Goal: Task Accomplishment & Management: Use online tool/utility

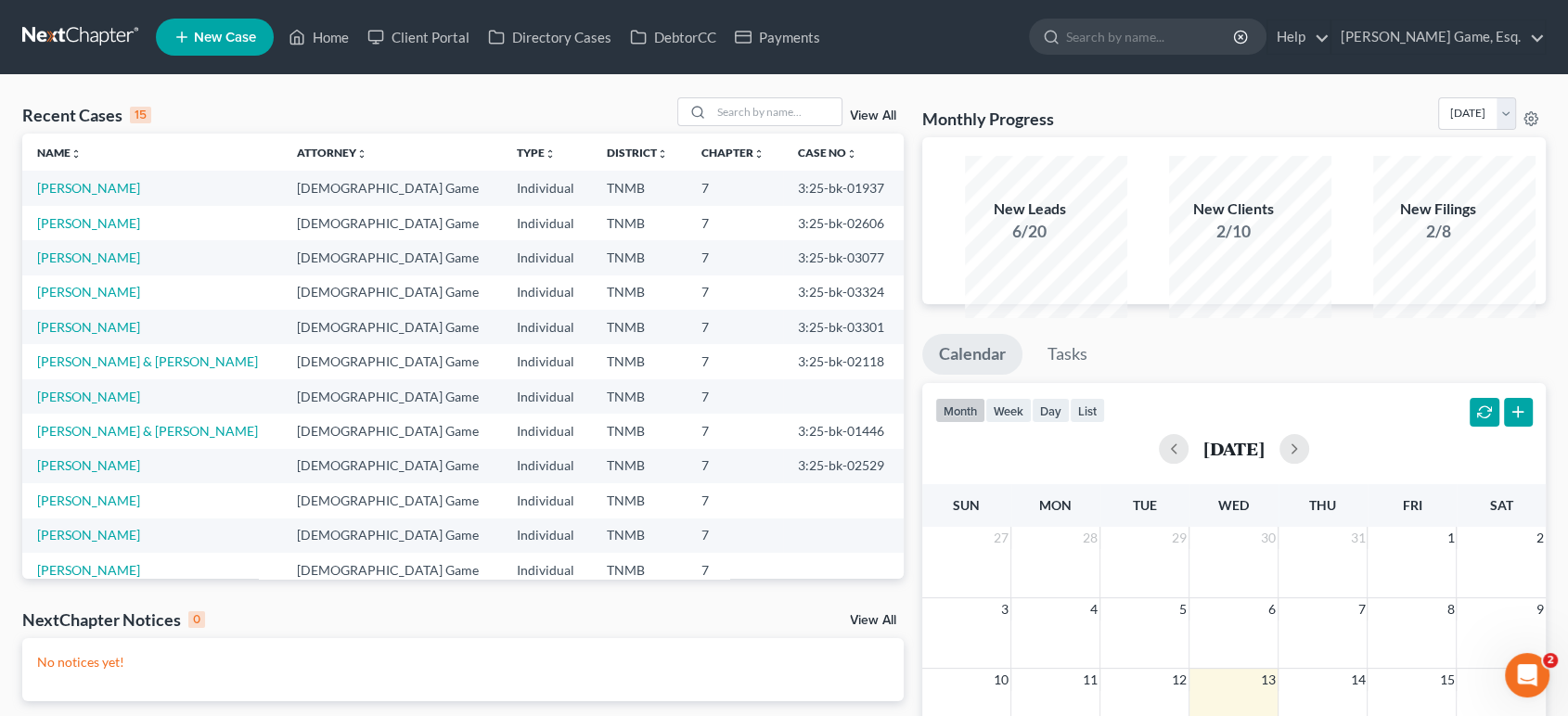
click at [96, 205] on td "[PERSON_NAME]" at bounding box center [151, 188] width 259 height 35
click at [102, 196] on link "[PERSON_NAME]" at bounding box center [88, 188] width 103 height 16
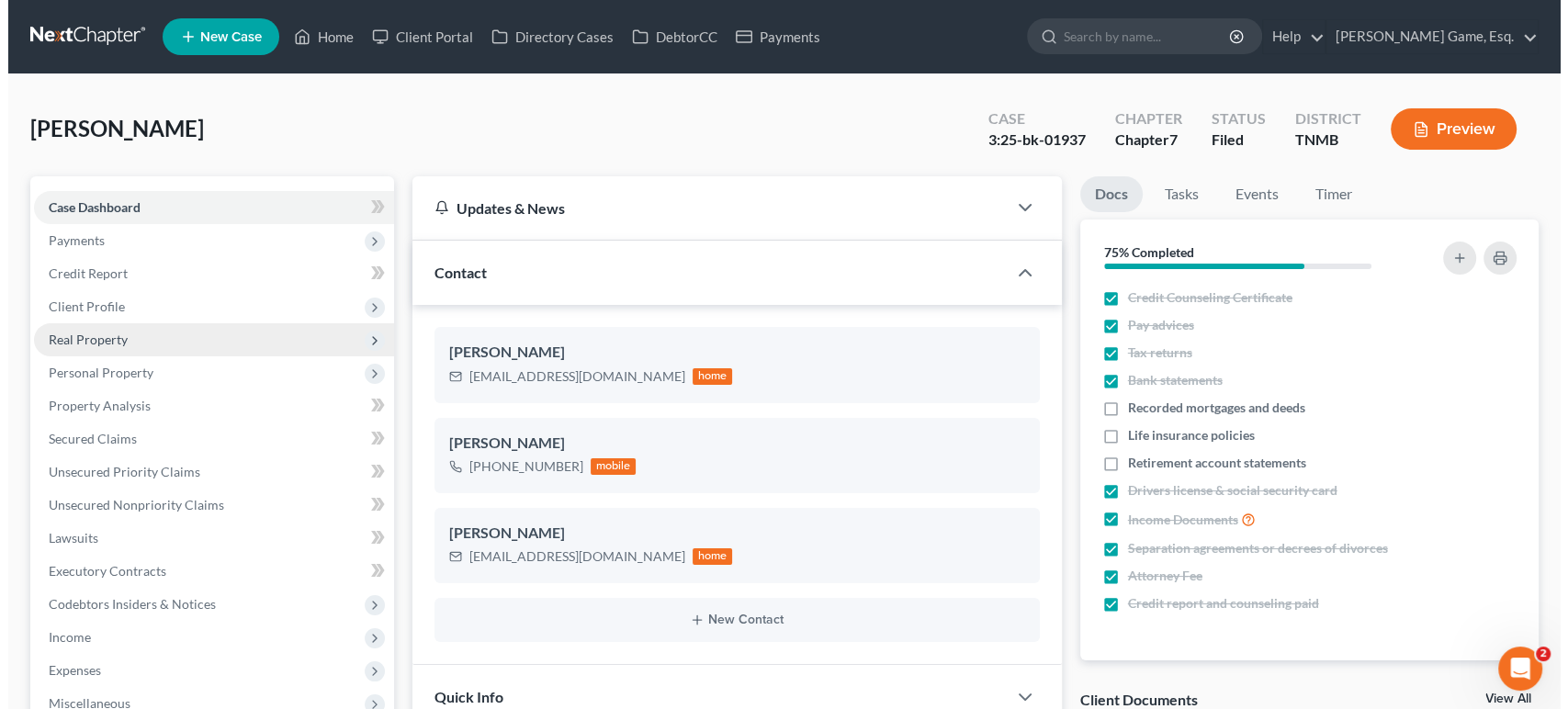
scroll to position [642, 0]
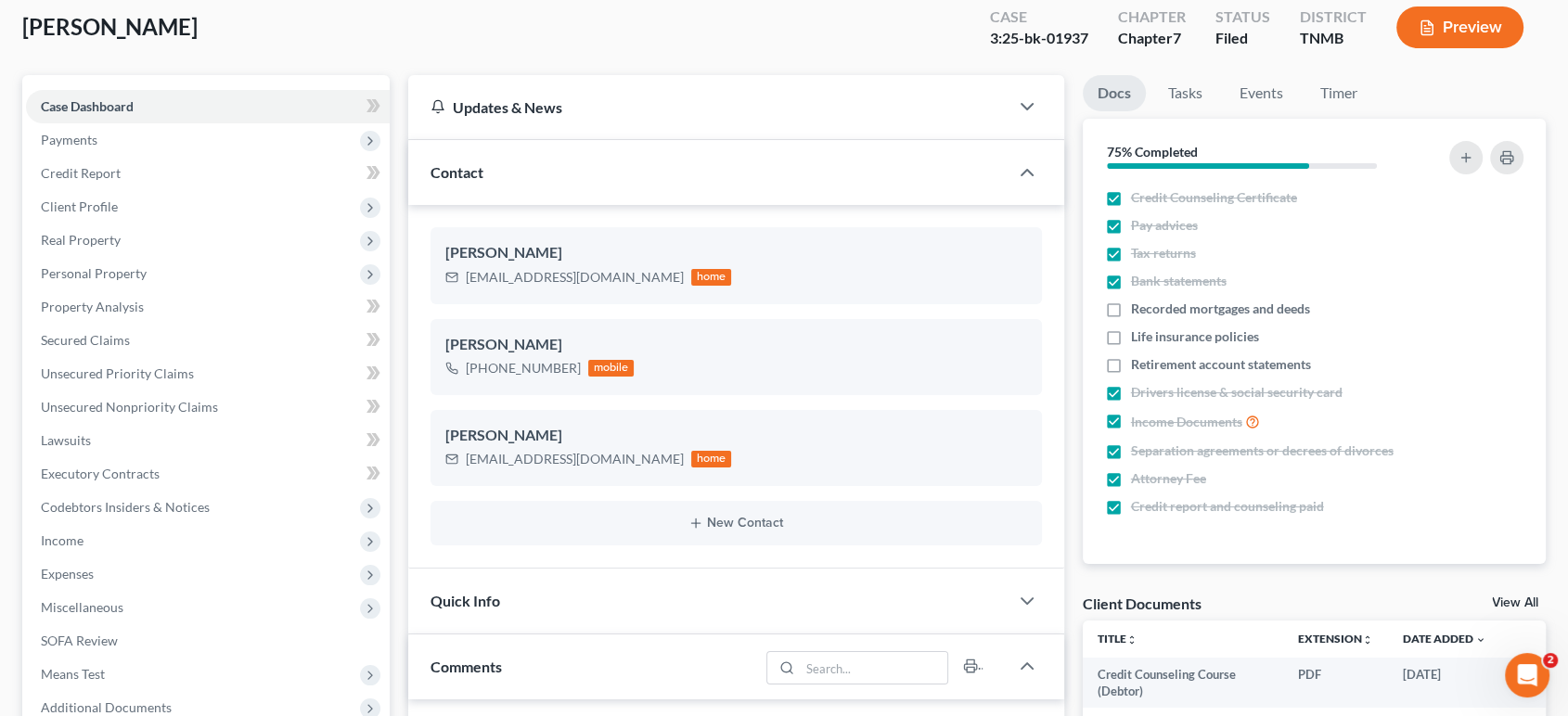
click at [1472, 49] on button "Preview" at bounding box center [1460, 28] width 127 height 42
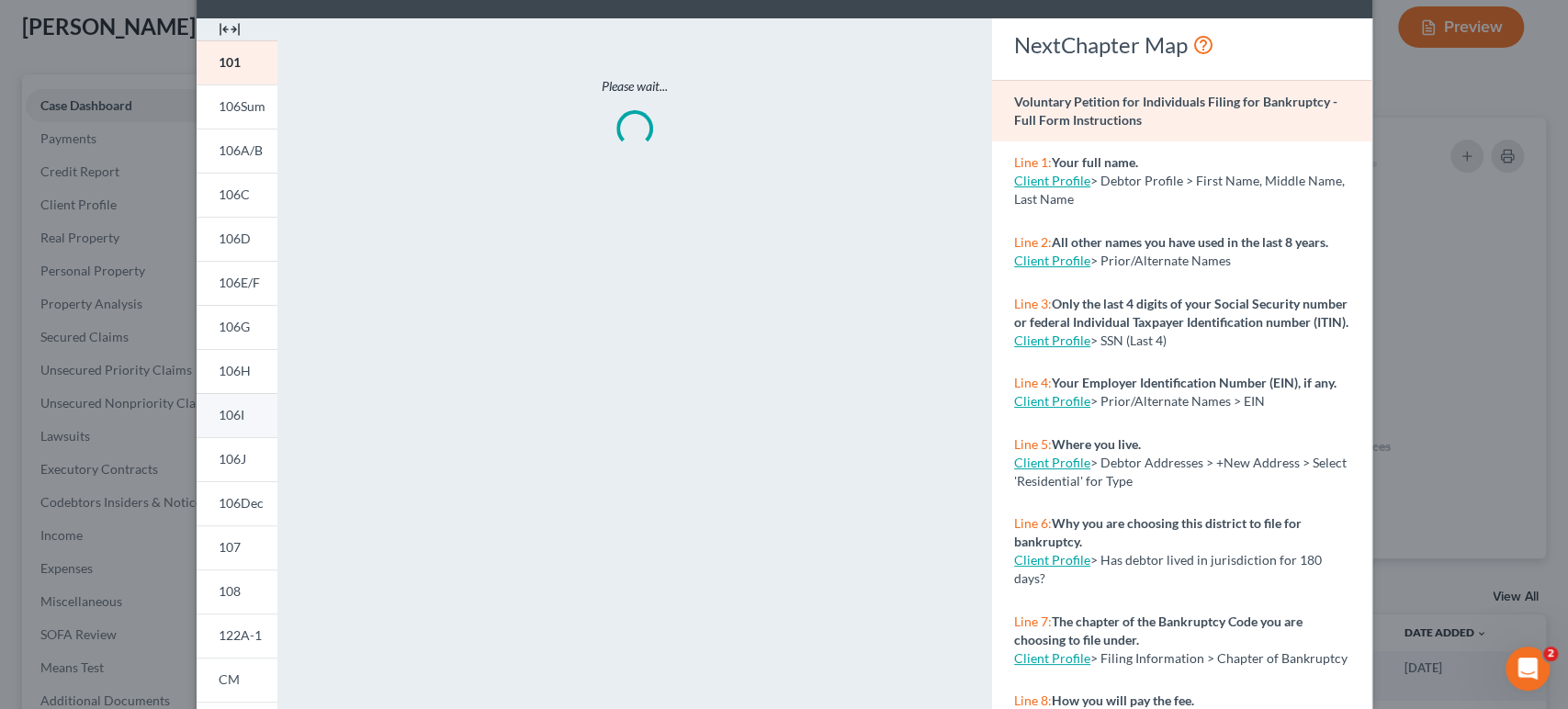
scroll to position [102, 0]
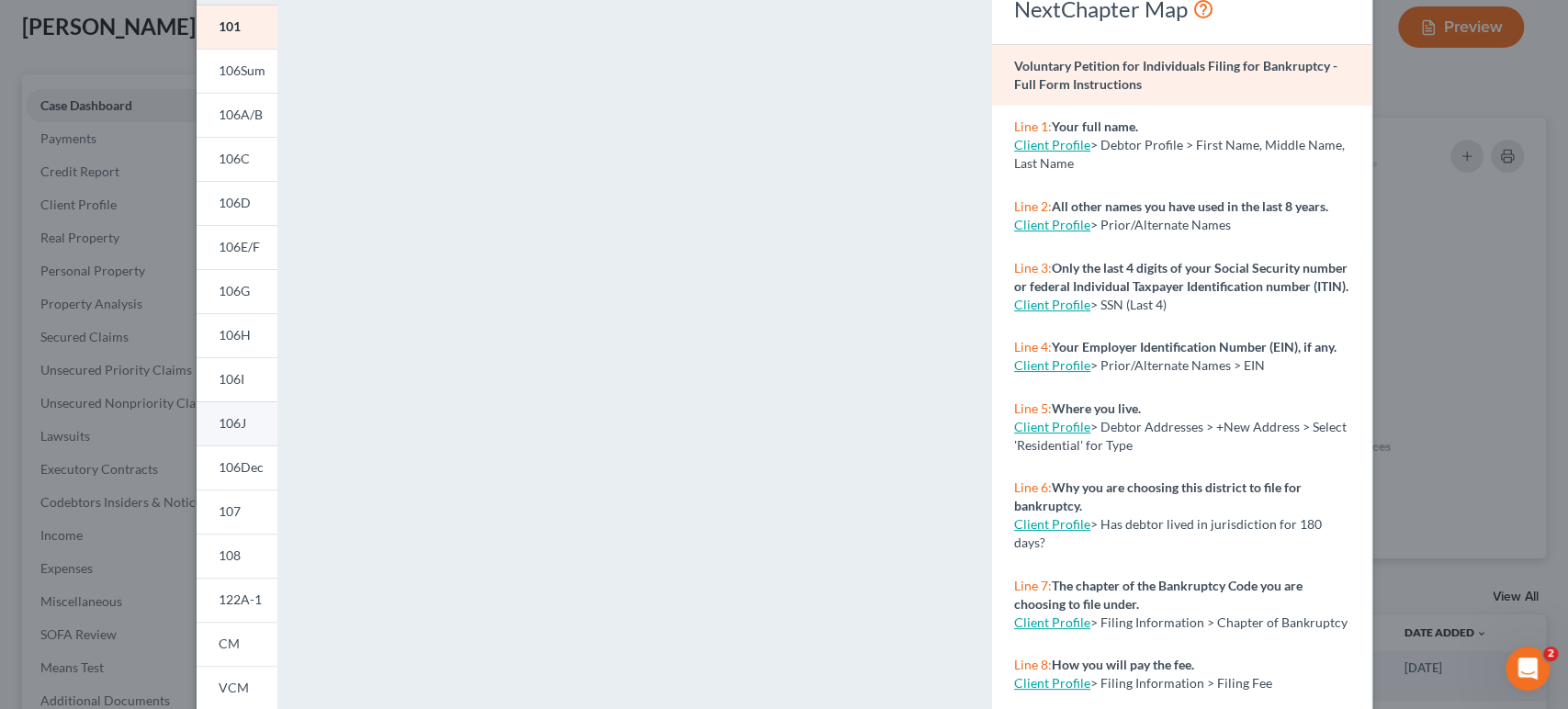
click at [197, 445] on link "106J" at bounding box center [237, 423] width 81 height 44
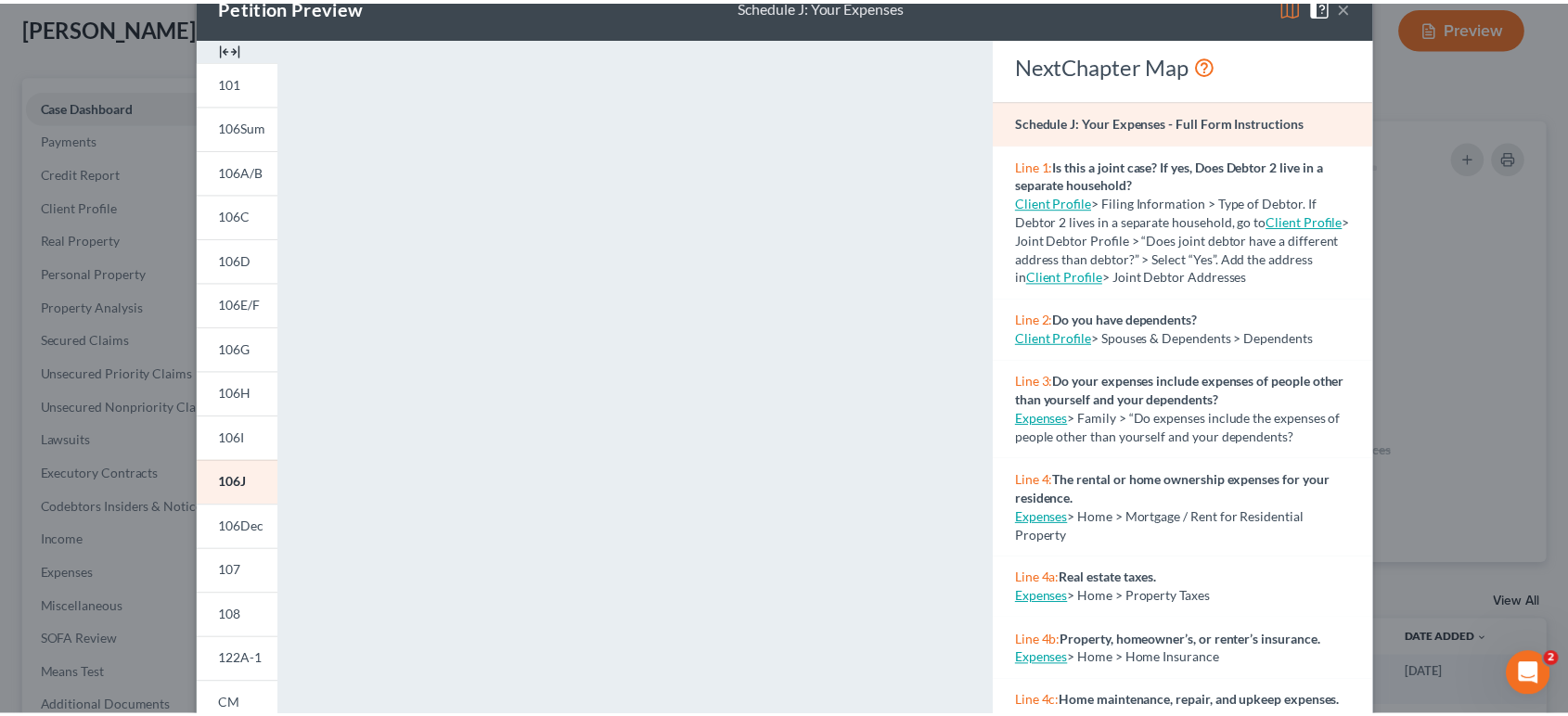
scroll to position [0, 0]
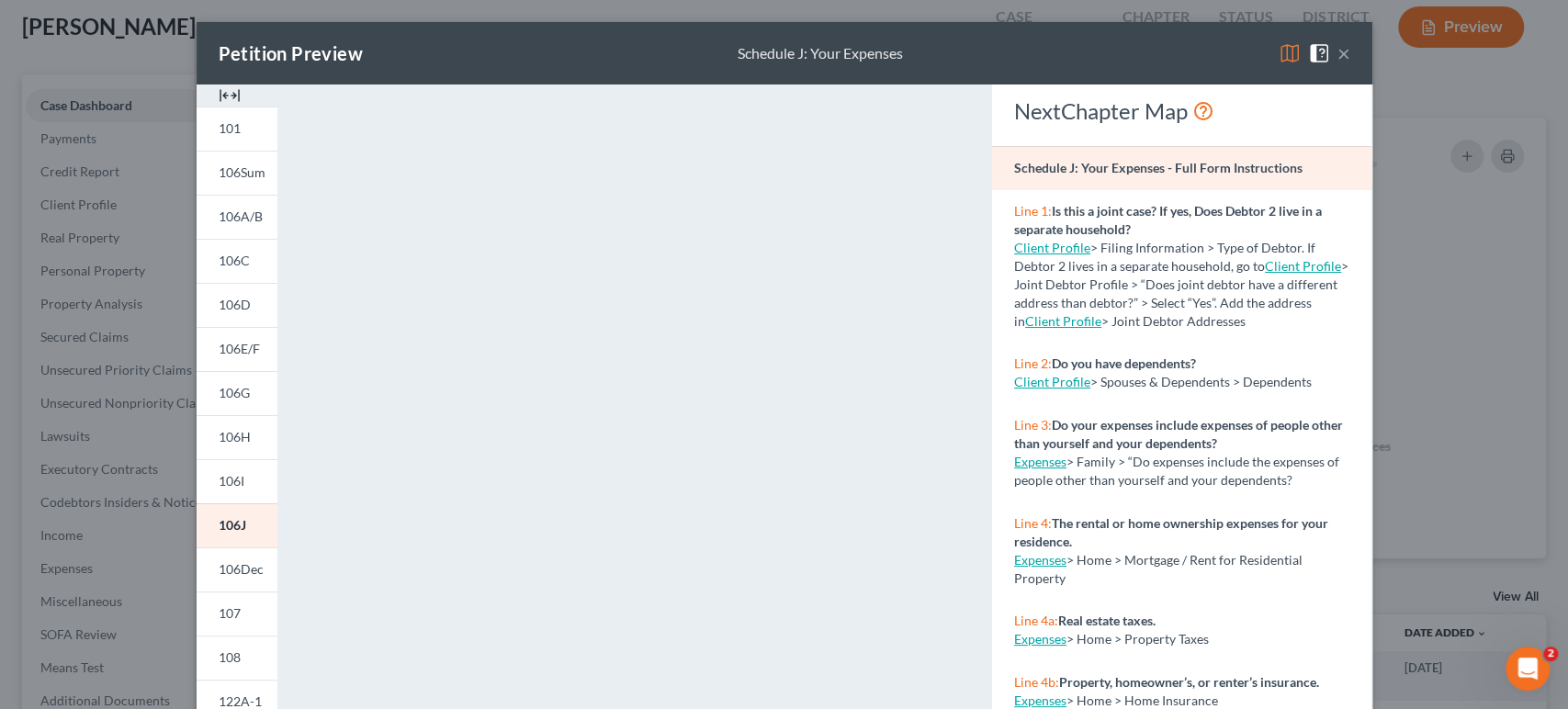
click at [1350, 55] on button "×" at bounding box center [1343, 53] width 13 height 22
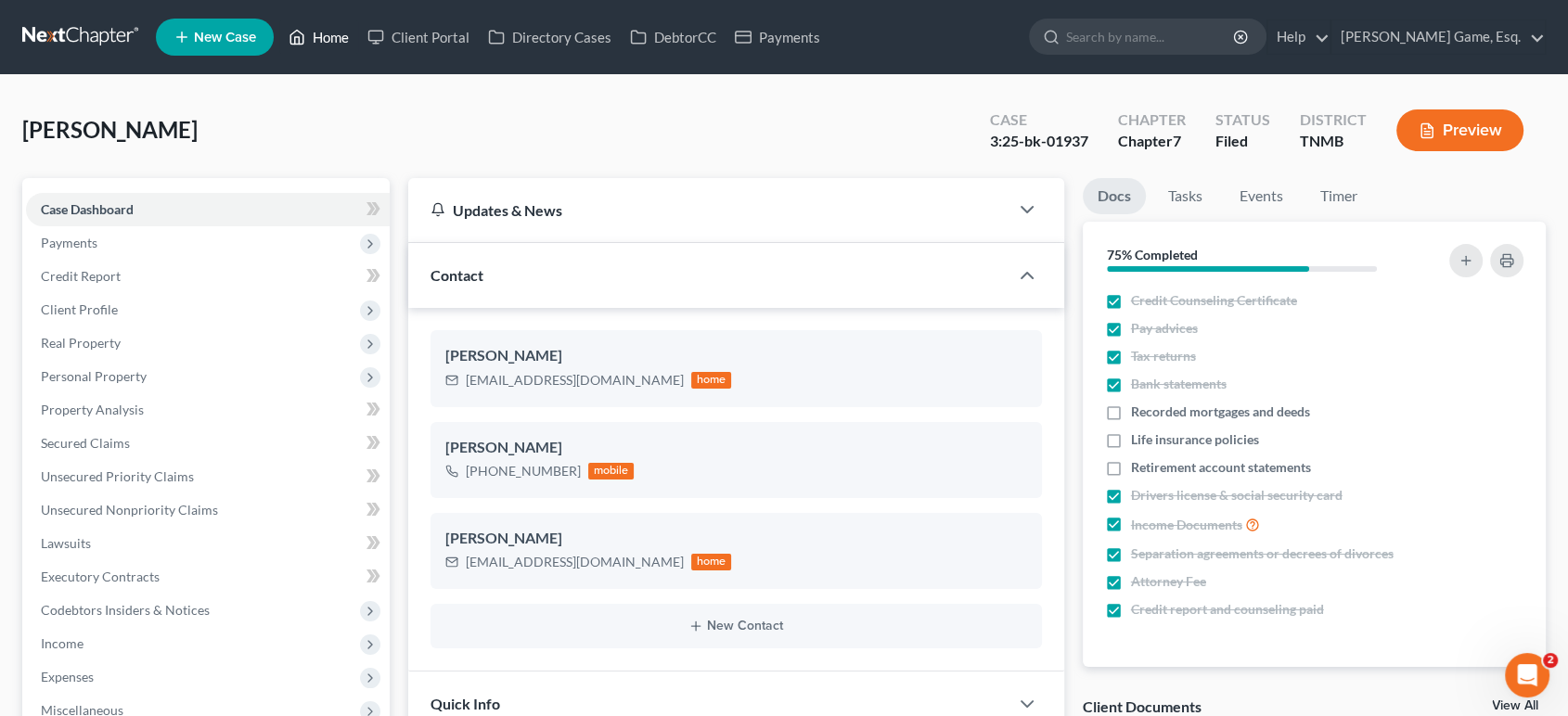
click at [358, 46] on link "Home" at bounding box center [318, 38] width 78 height 34
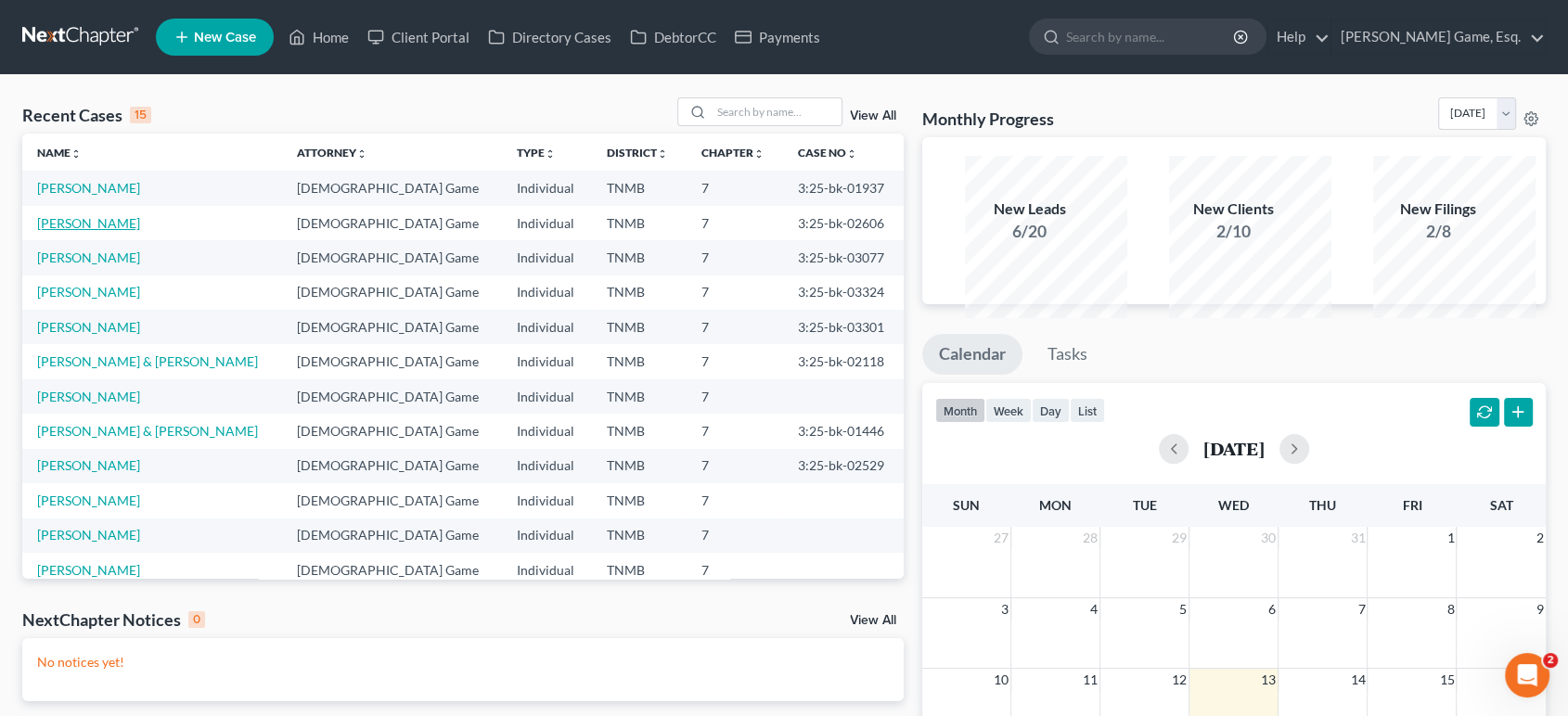
click at [109, 230] on link "[PERSON_NAME]" at bounding box center [88, 223] width 103 height 16
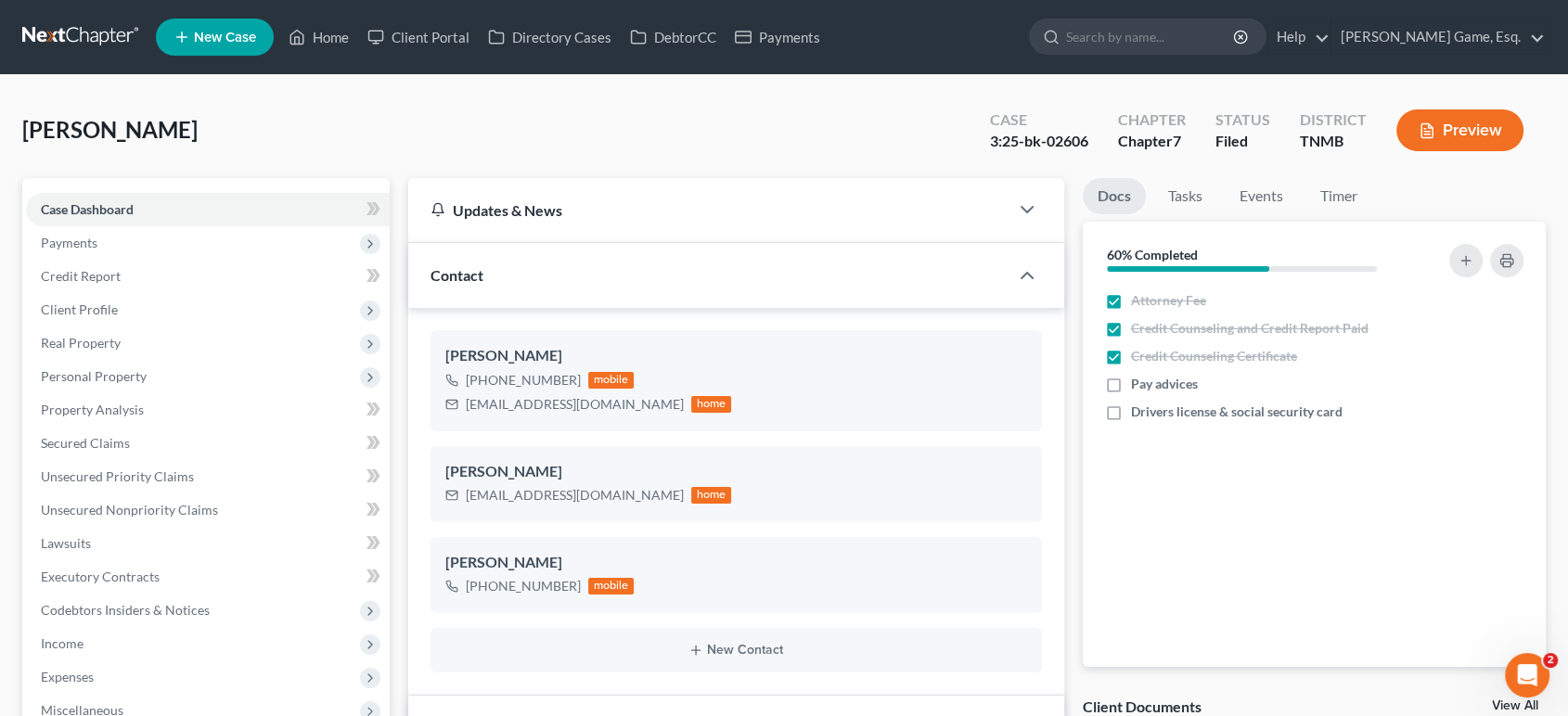
click at [1418, 151] on button "Preview" at bounding box center [1460, 130] width 127 height 42
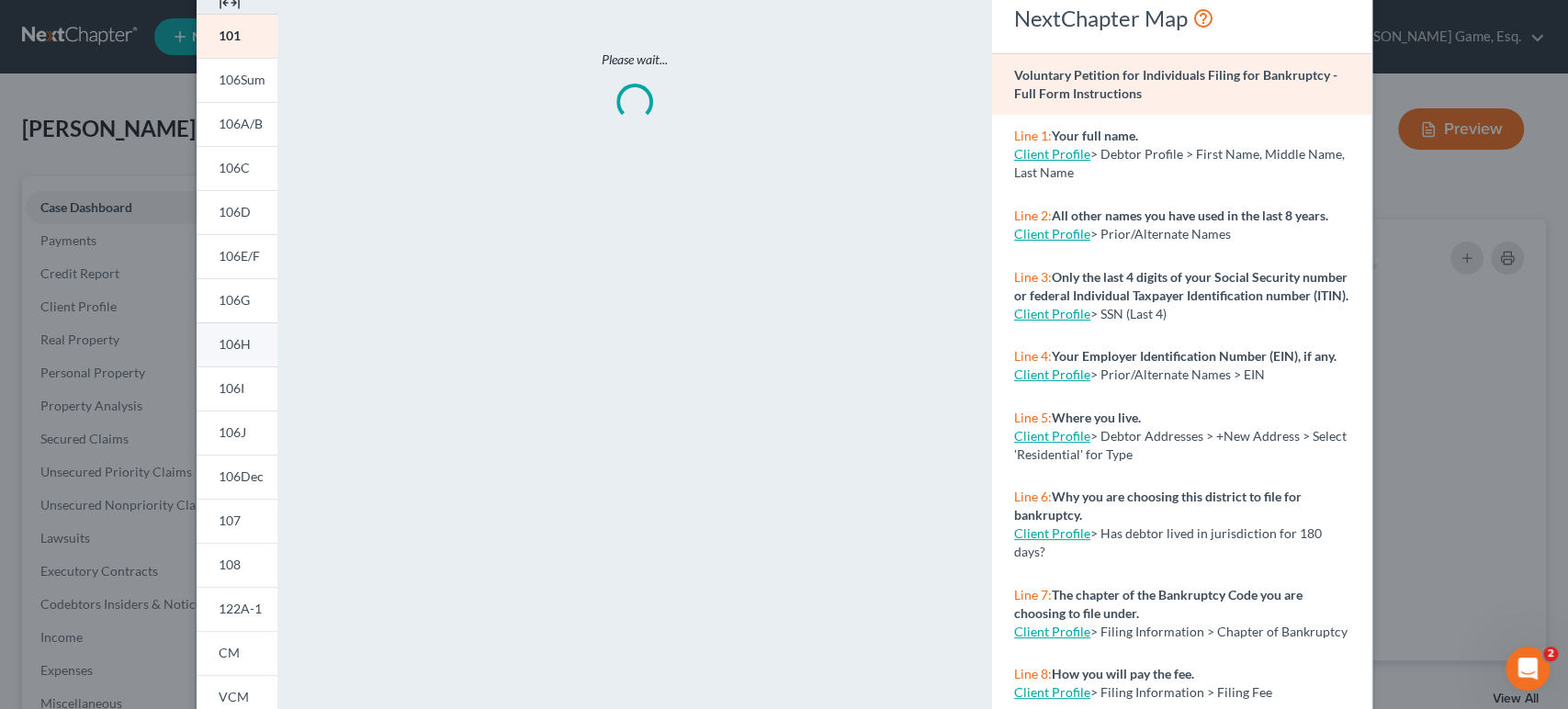
scroll to position [204, 0]
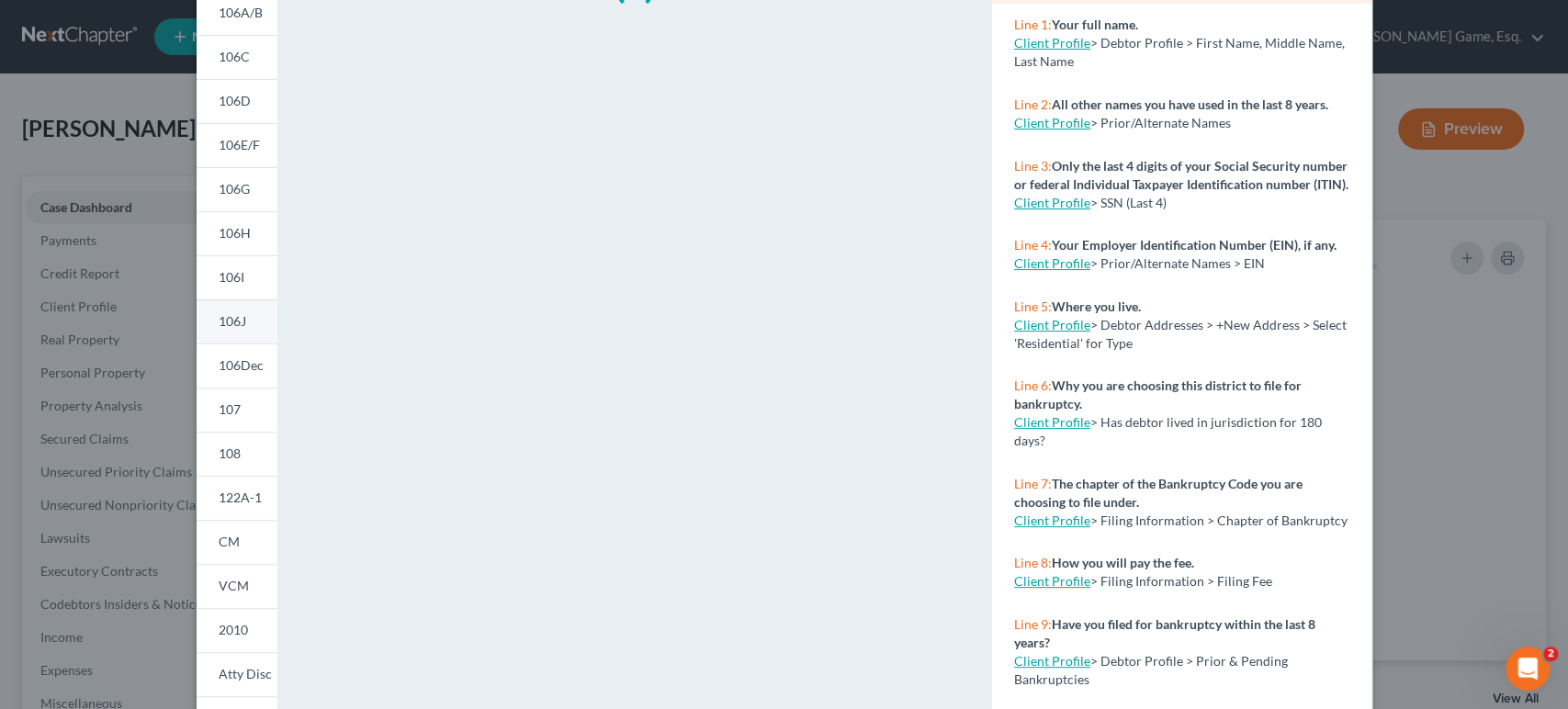
click at [197, 343] on link "106J" at bounding box center [237, 321] width 81 height 44
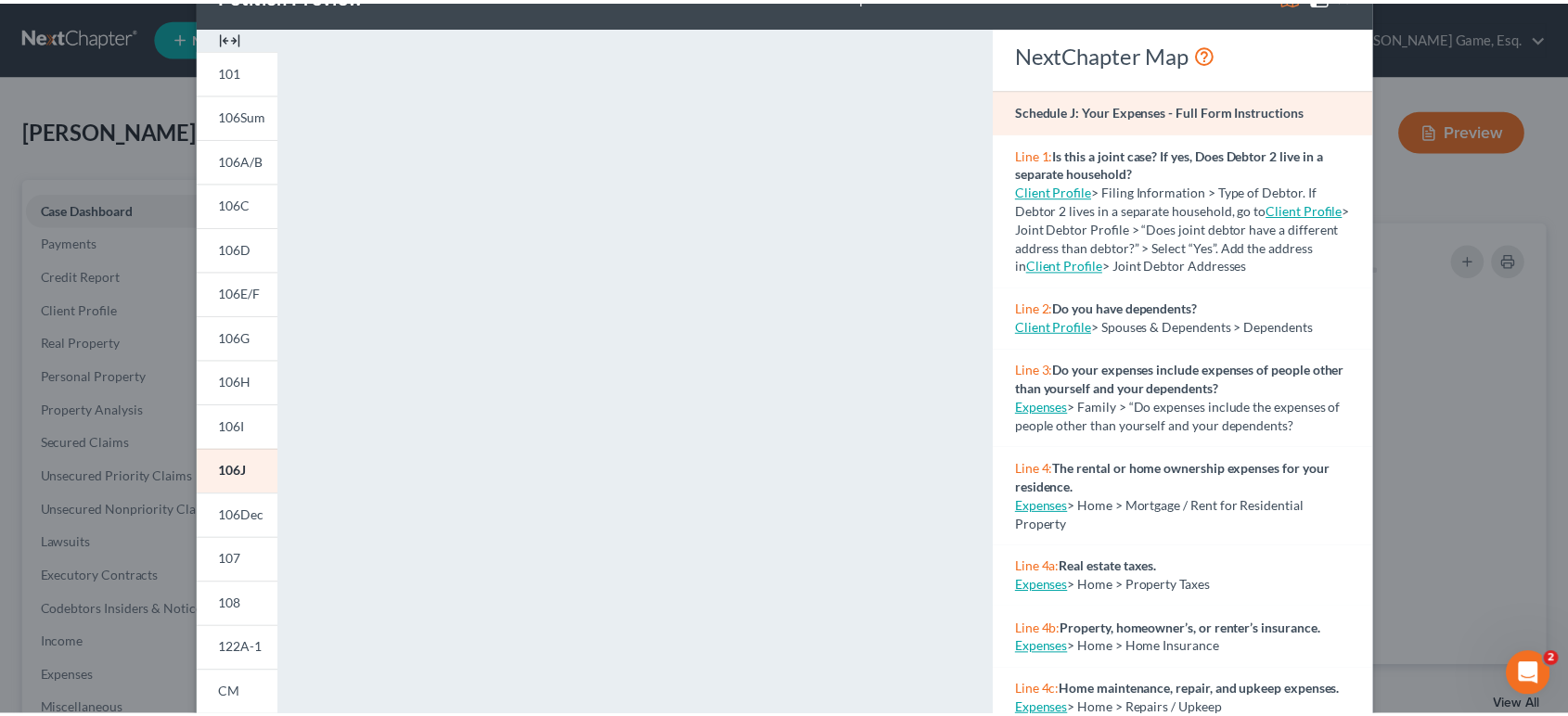
scroll to position [0, 0]
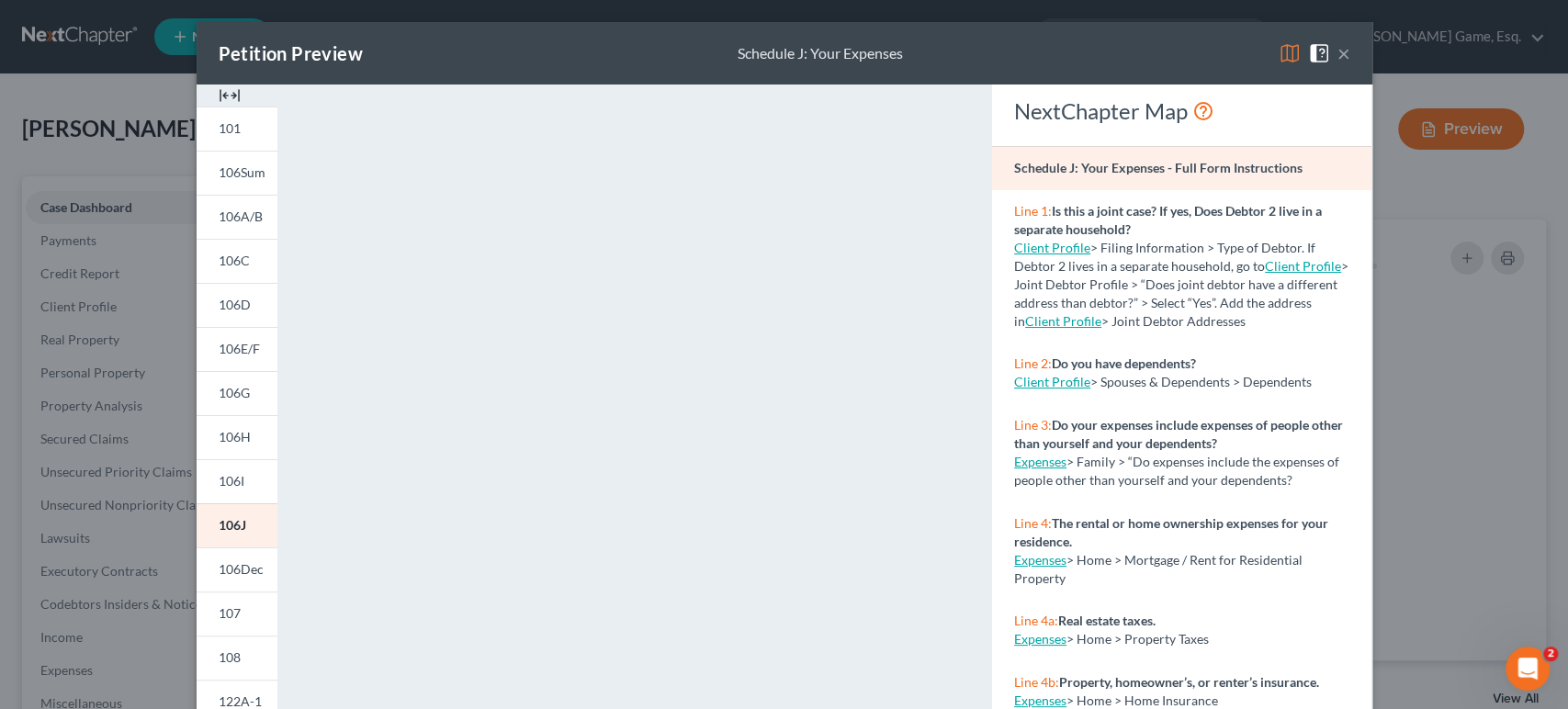
click at [0, 89] on div "Petition Preview Schedule J: Your Expenses × 101 106Sum 106A/B 106C 106D 106E/F…" at bounding box center [784, 354] width 1568 height 709
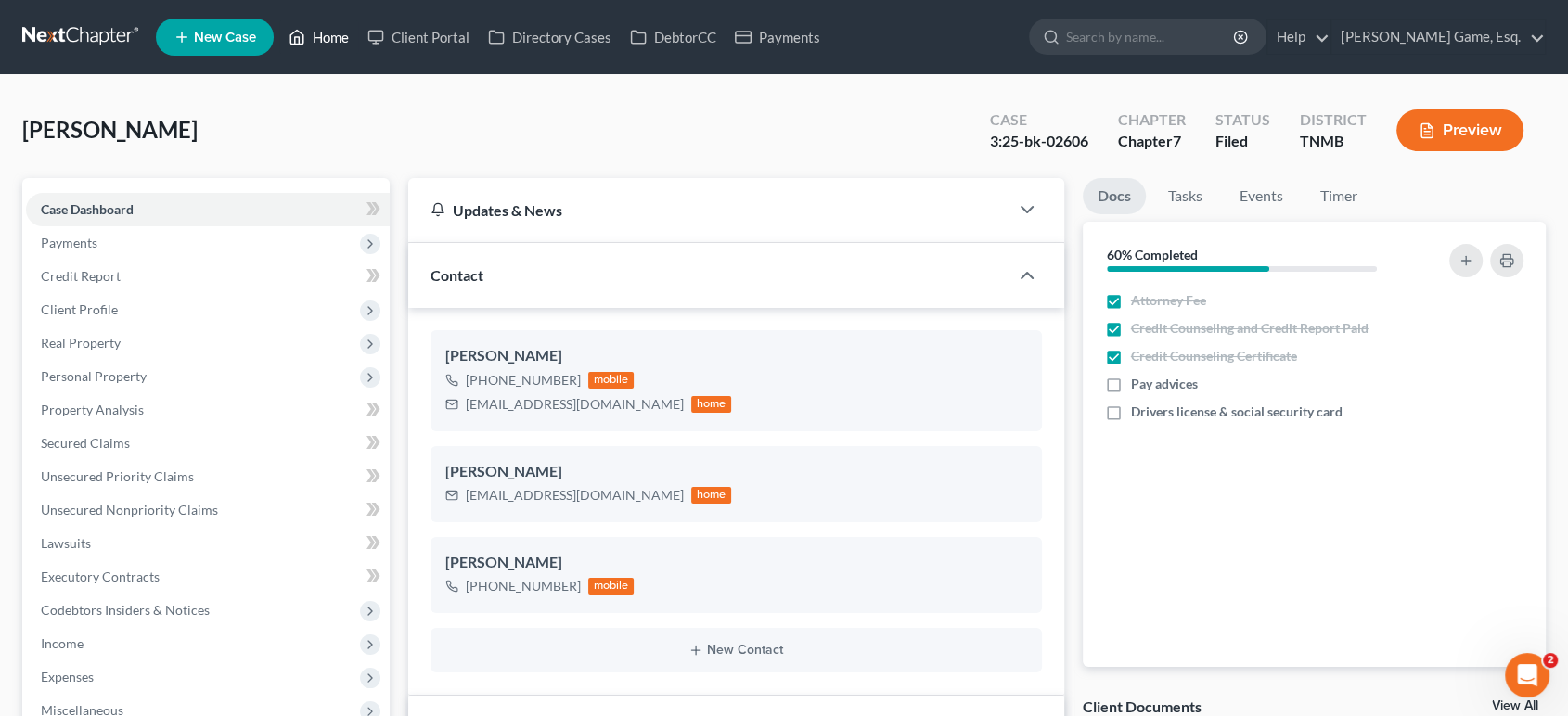
click at [358, 35] on link "Home" at bounding box center [318, 38] width 78 height 34
